Goal: Communication & Community: Participate in discussion

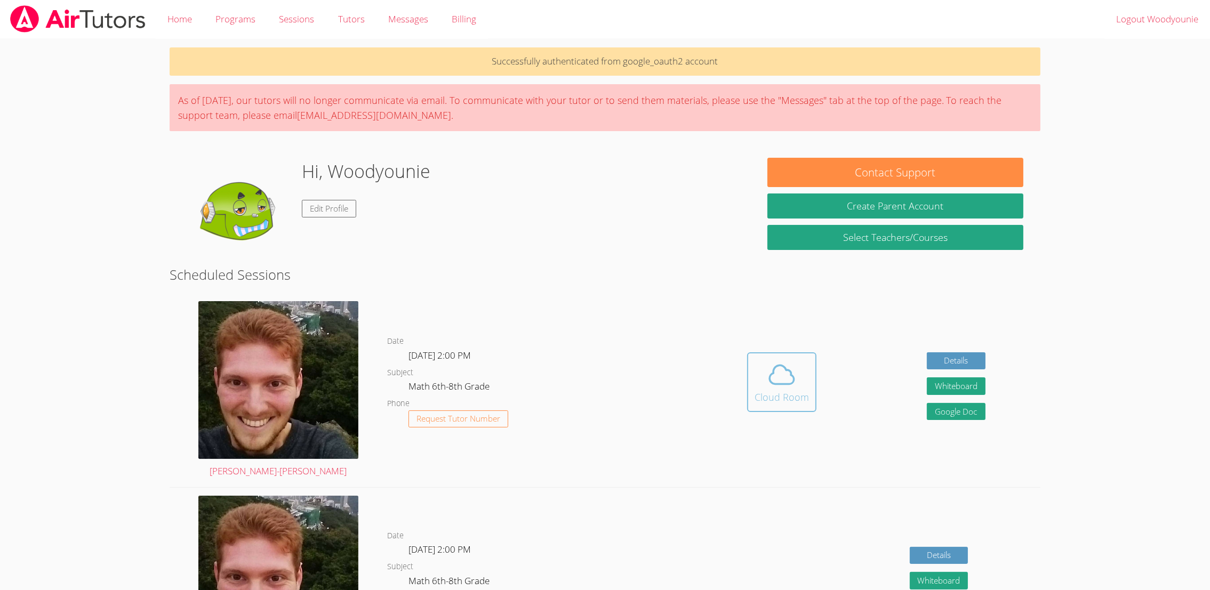
click at [804, 396] on div "Cloud Room" at bounding box center [782, 397] width 54 height 15
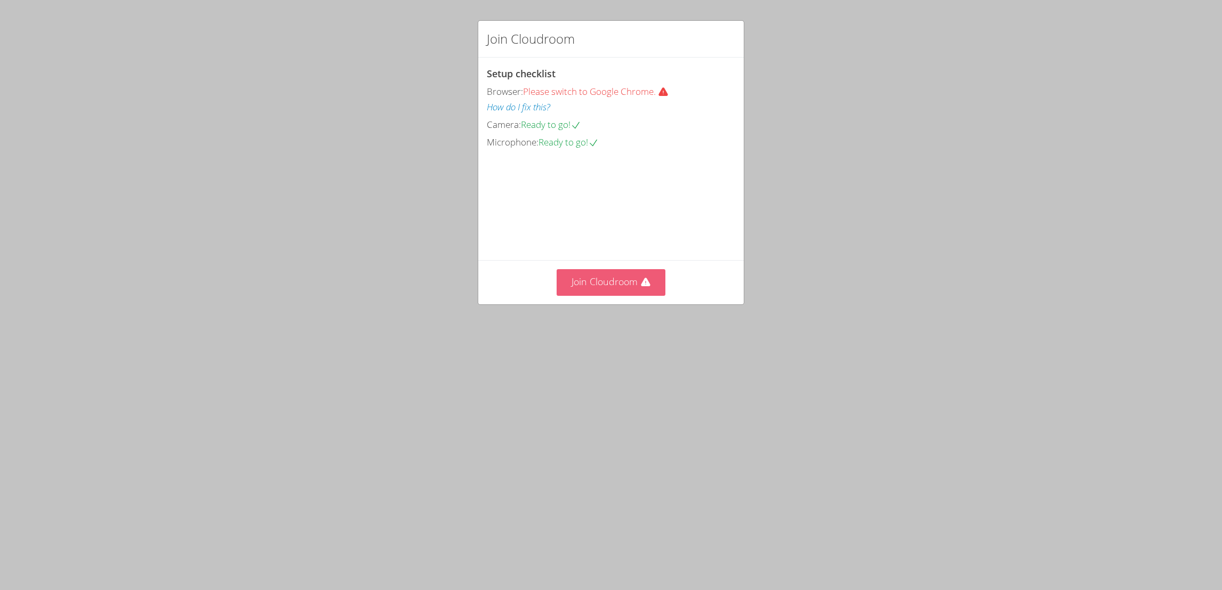
click at [600, 295] on button "Join Cloudroom" at bounding box center [611, 282] width 109 height 26
click at [583, 295] on button "Join Cloudroom" at bounding box center [611, 282] width 109 height 26
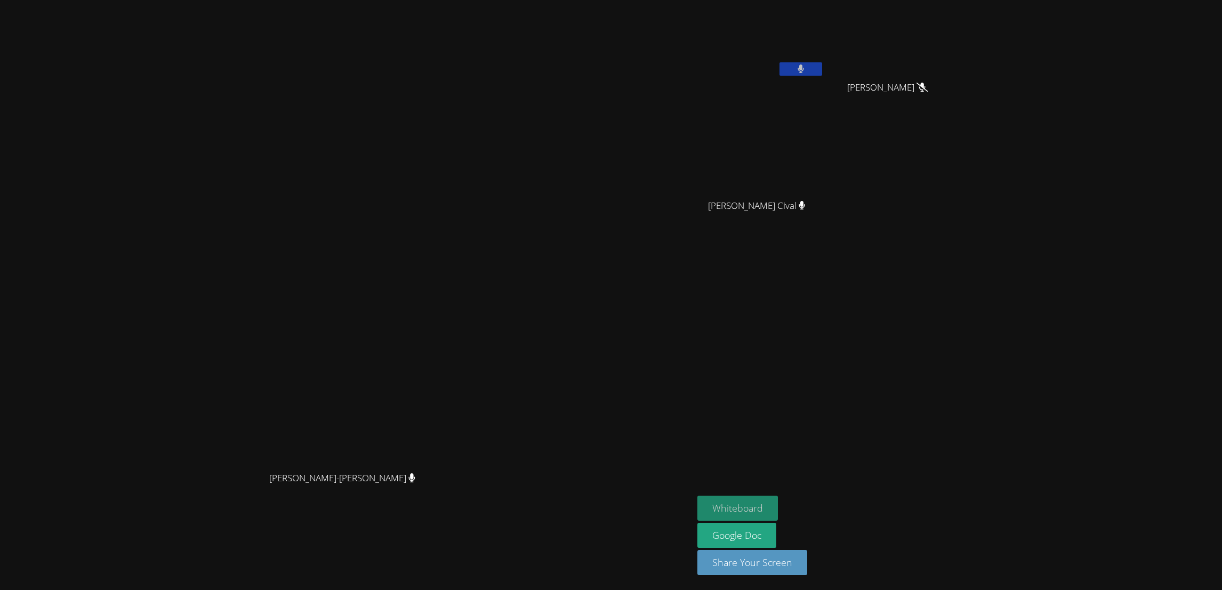
click at [778, 511] on button "Whiteboard" at bounding box center [738, 508] width 81 height 25
click at [822, 67] on button at bounding box center [801, 68] width 43 height 13
click at [778, 503] on button "Whiteboard" at bounding box center [738, 508] width 81 height 25
click at [778, 511] on button "Whiteboard" at bounding box center [738, 508] width 81 height 25
click at [806, 65] on icon at bounding box center [800, 69] width 11 height 9
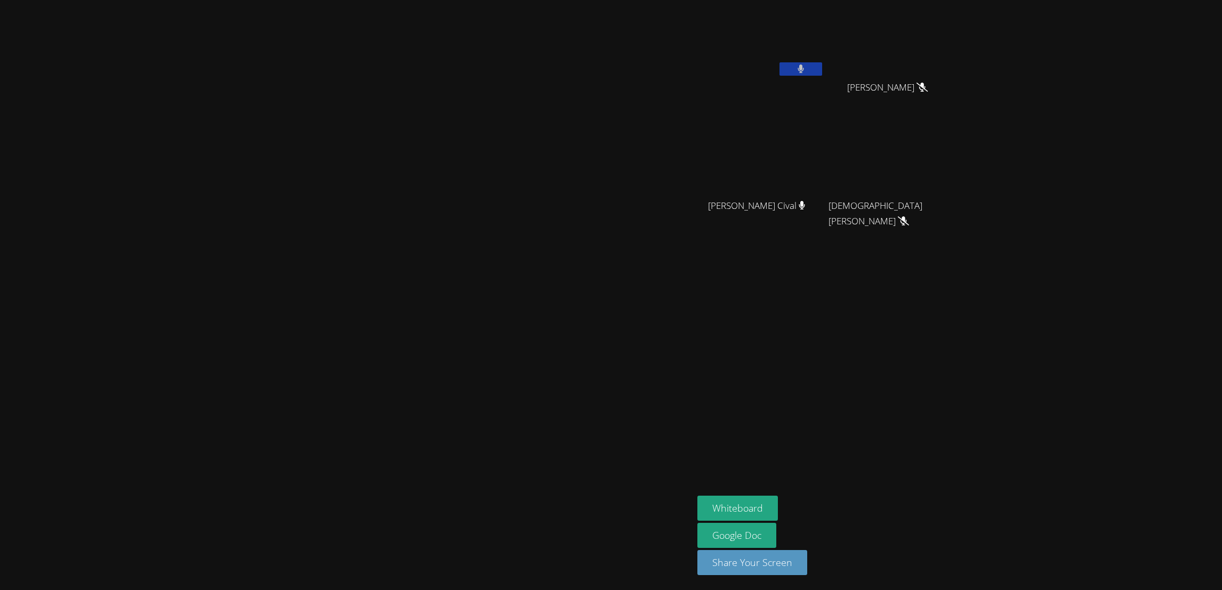
click at [805, 66] on icon at bounding box center [801, 69] width 7 height 9
click at [806, 70] on icon at bounding box center [800, 69] width 11 height 9
click at [805, 70] on icon at bounding box center [801, 69] width 7 height 9
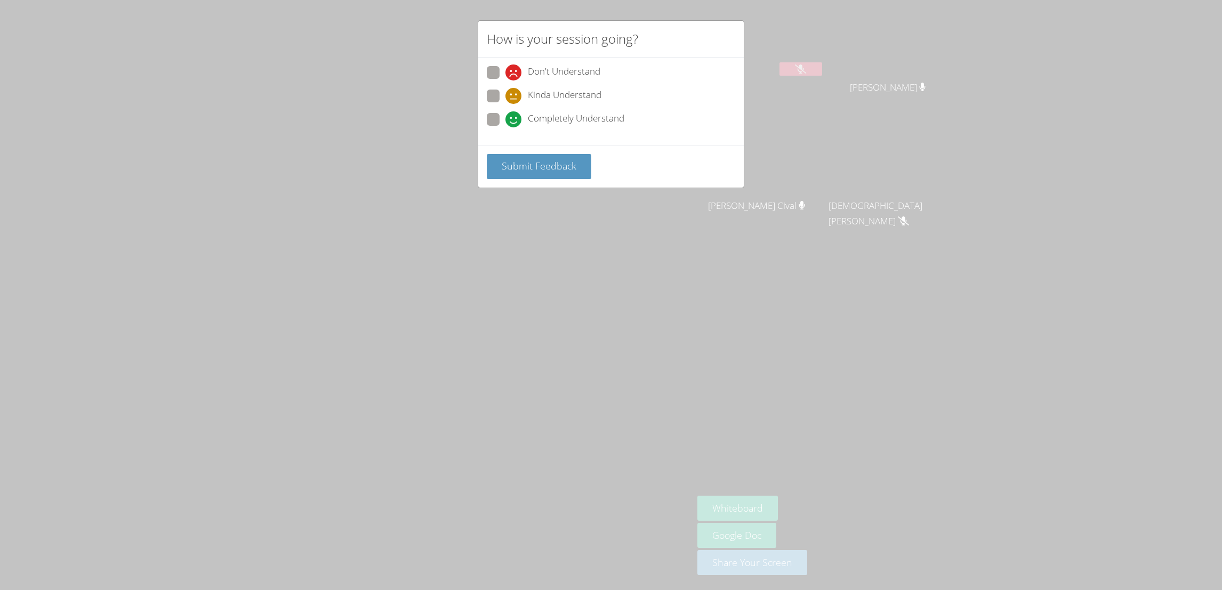
click at [564, 118] on span "Completely Understand" at bounding box center [576, 119] width 97 height 16
click at [515, 118] on input "Completely Understand" at bounding box center [510, 117] width 9 height 9
radio input "true"
click at [555, 159] on span "Submit Feedback" at bounding box center [539, 165] width 75 height 13
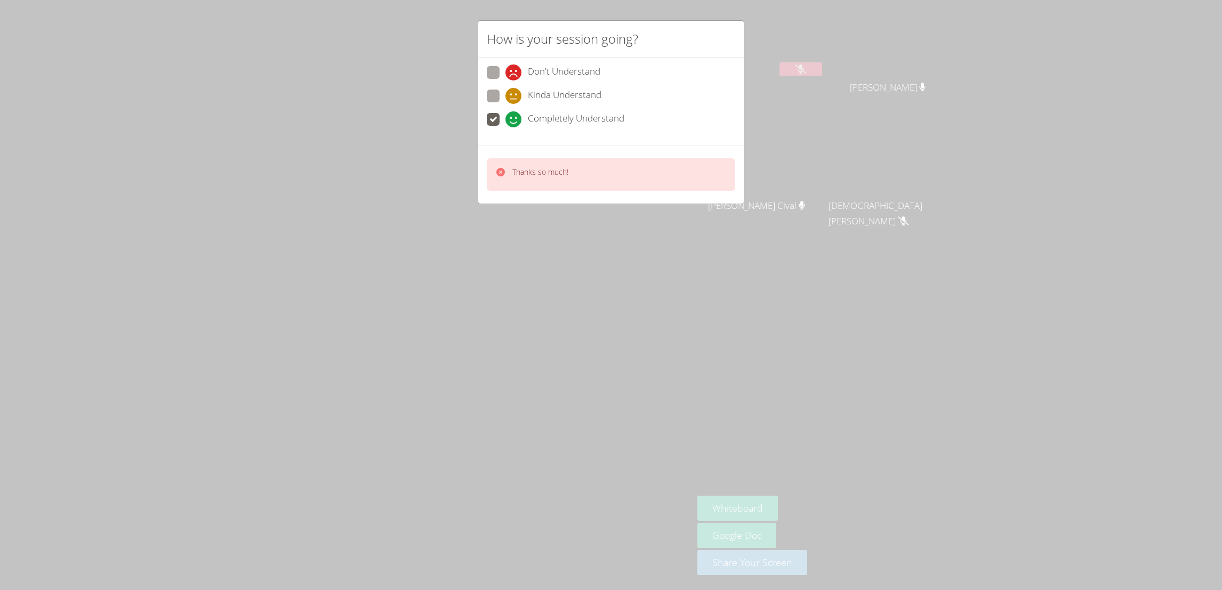
click at [585, 173] on div "Thanks so much!" at bounding box center [611, 174] width 249 height 33
click at [614, 179] on div "Thanks so much!" at bounding box center [611, 174] width 249 height 33
drag, startPoint x: 614, startPoint y: 179, endPoint x: 670, endPoint y: 170, distance: 56.7
click at [670, 170] on div "Thanks so much!" at bounding box center [611, 174] width 249 height 33
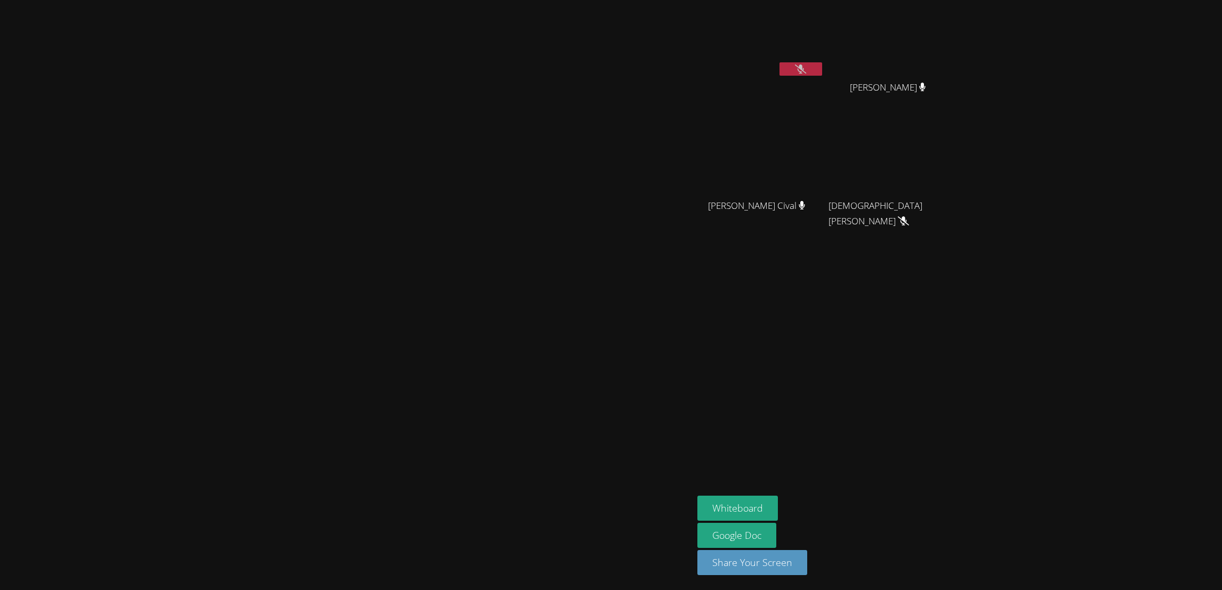
drag, startPoint x: 670, startPoint y: 170, endPoint x: 816, endPoint y: -58, distance: 270.9
click at [806, 67] on icon at bounding box center [800, 69] width 11 height 9
click at [822, 70] on button at bounding box center [801, 68] width 43 height 13
click at [806, 67] on icon at bounding box center [800, 69] width 11 height 9
click at [822, 73] on button at bounding box center [801, 68] width 43 height 13
